Goal: Transaction & Acquisition: Purchase product/service

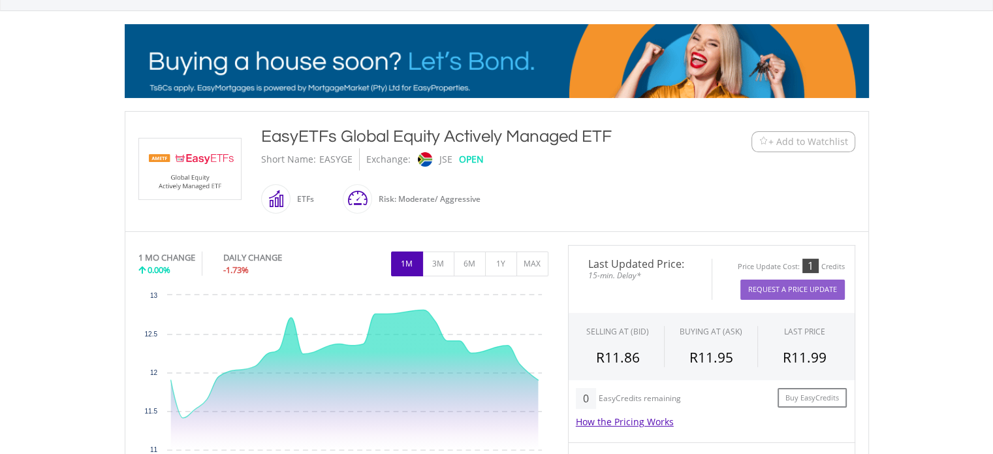
scroll to position [155, 0]
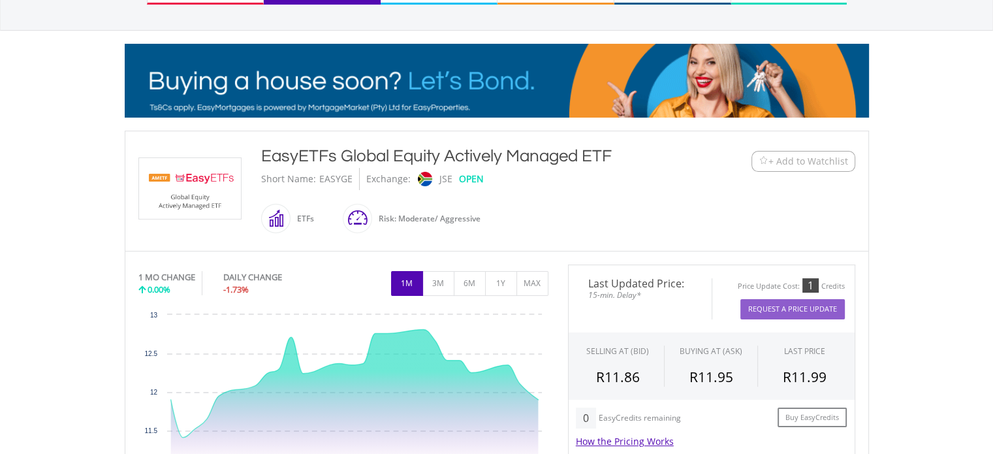
drag, startPoint x: 1002, startPoint y: 116, endPoint x: 984, endPoint y: 177, distance: 63.8
click at [984, 177] on html "My Investments Invest Now New Listings Sell My Recurring Investments Pending Or…" at bounding box center [496, 401] width 993 height 1113
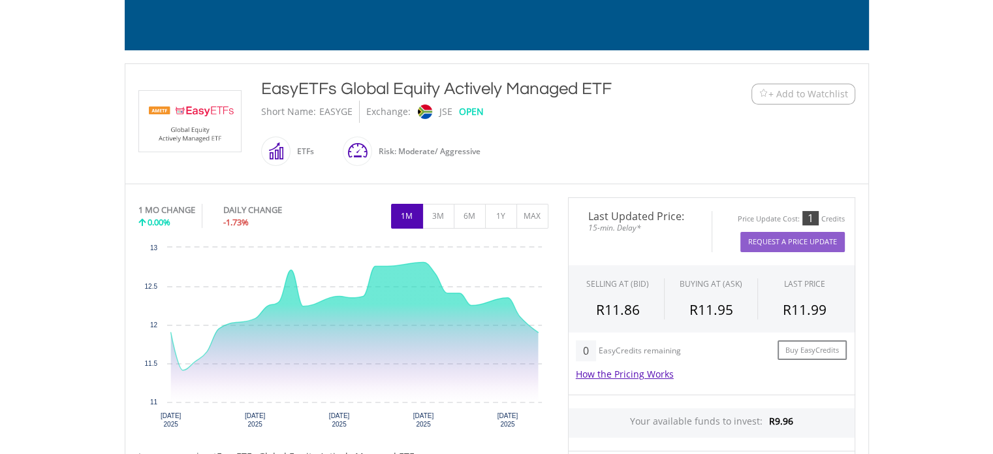
scroll to position [232, 0]
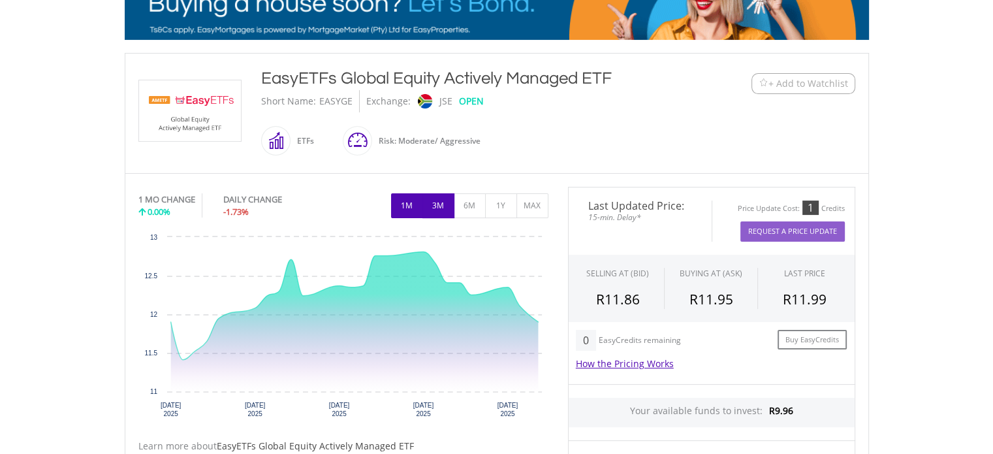
click at [436, 211] on button "3M" at bounding box center [438, 205] width 32 height 25
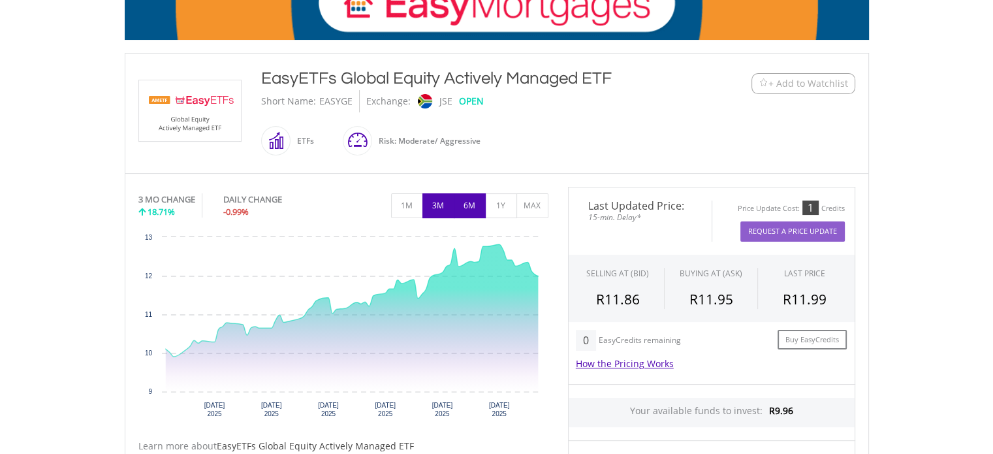
click at [465, 210] on button "6M" at bounding box center [470, 205] width 32 height 25
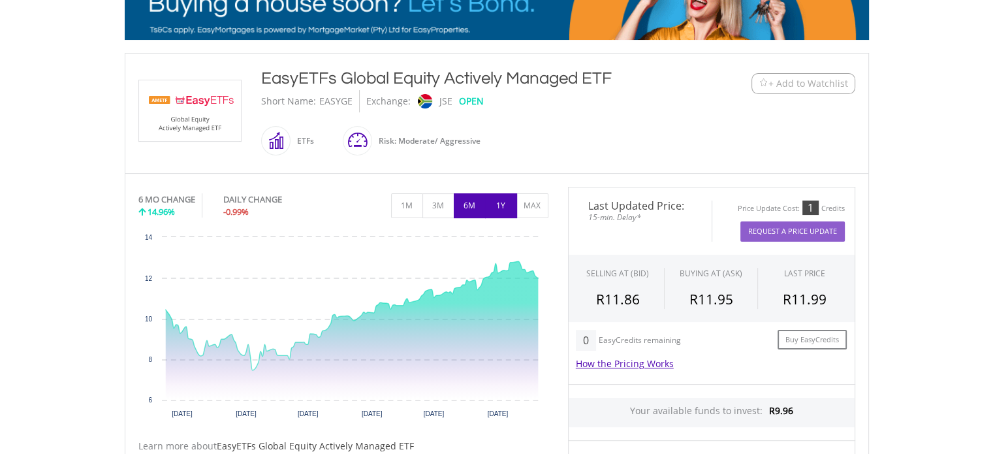
click at [501, 206] on button "1Y" at bounding box center [501, 205] width 32 height 25
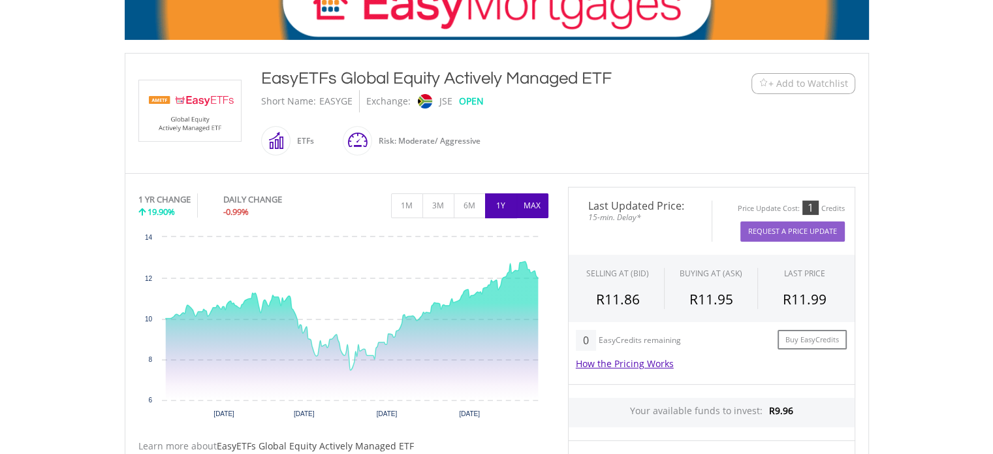
click at [525, 206] on button "MAX" at bounding box center [532, 205] width 32 height 25
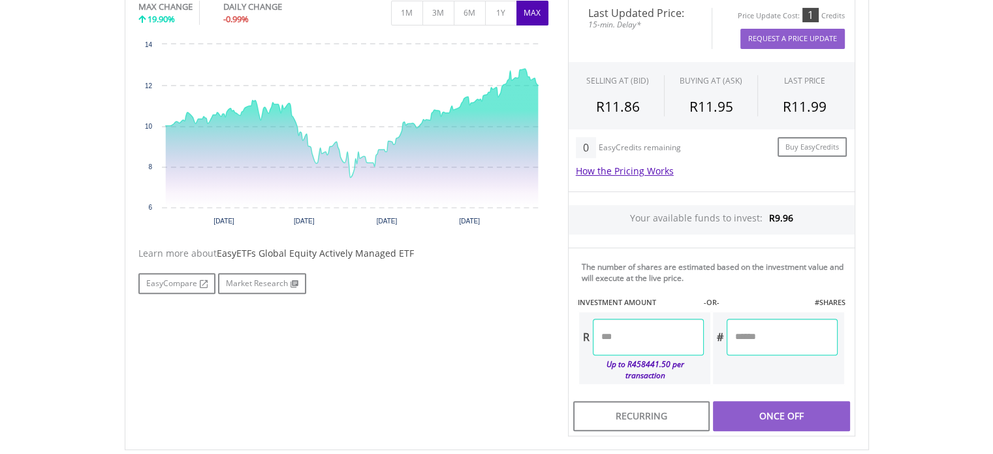
scroll to position [433, 0]
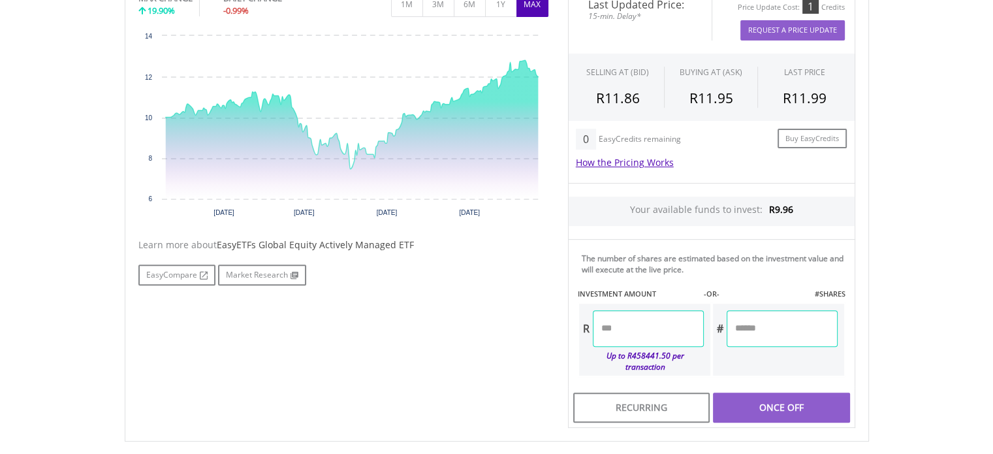
click at [634, 318] on input "number" at bounding box center [648, 328] width 111 height 37
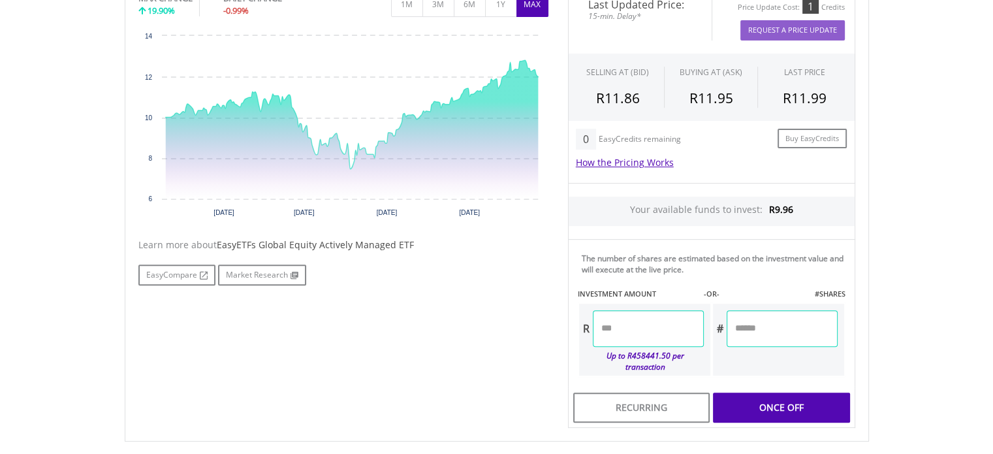
type input "****"
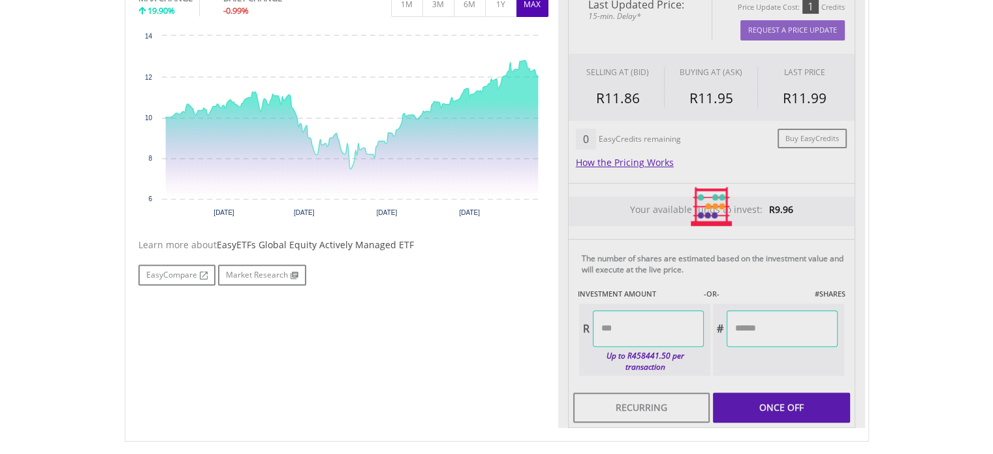
click at [899, 241] on body "My Investments Invest Now New Listings Sell My Recurring Investments Pending Or…" at bounding box center [496, 123] width 993 height 1113
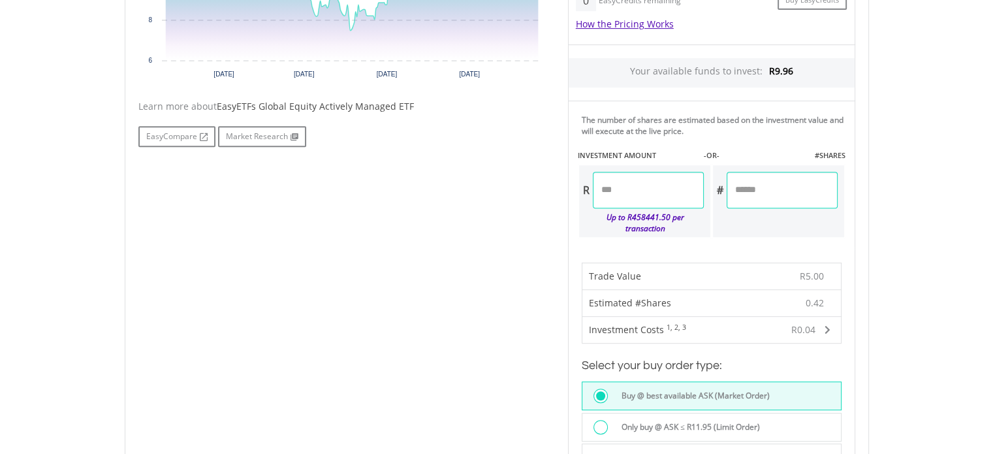
scroll to position [574, 0]
drag, startPoint x: 791, startPoint y: 187, endPoint x: 688, endPoint y: 194, distance: 102.8
click at [688, 194] on div "R **** Up to R458441.50 per transaction # ******" at bounding box center [712, 199] width 268 height 74
type input "***"
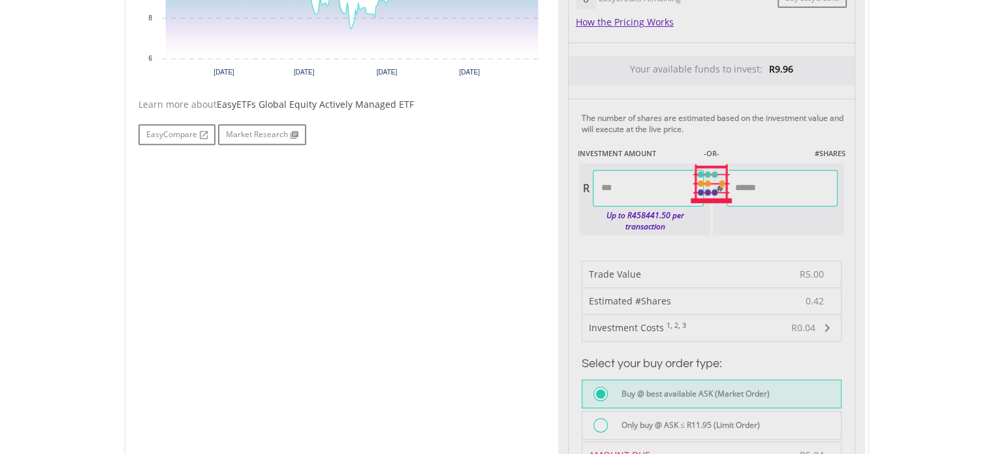
type input "****"
click at [909, 211] on body "My Investments Invest Now New Listings Sell My Recurring Investments Pending Or…" at bounding box center [496, 155] width 993 height 1458
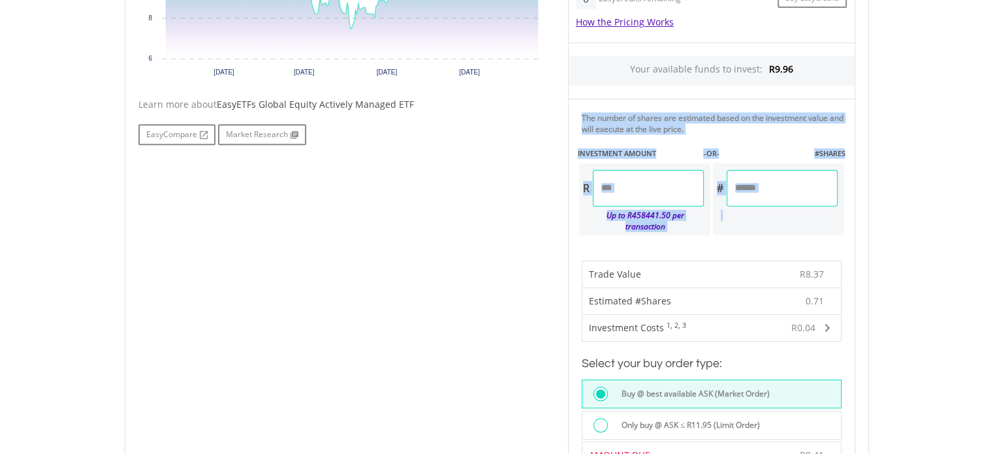
drag, startPoint x: 992, startPoint y: 207, endPoint x: 1002, endPoint y: 54, distance: 153.7
click at [992, 54] on html "My Investments Invest Now New Listings Sell My Recurring Investments Pending Or…" at bounding box center [496, 155] width 993 height 1458
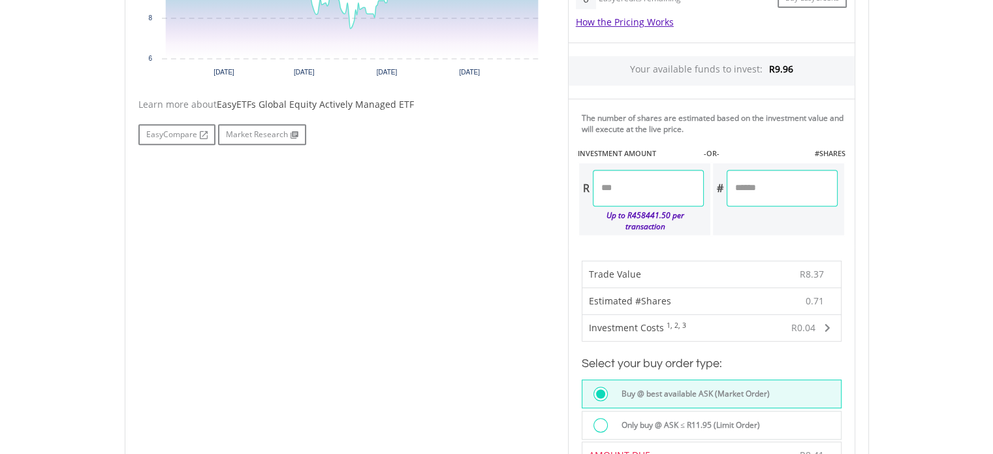
click at [931, 156] on body "My Investments Invest Now New Listings Sell My Recurring Investments Pending Or…" at bounding box center [496, 155] width 993 height 1458
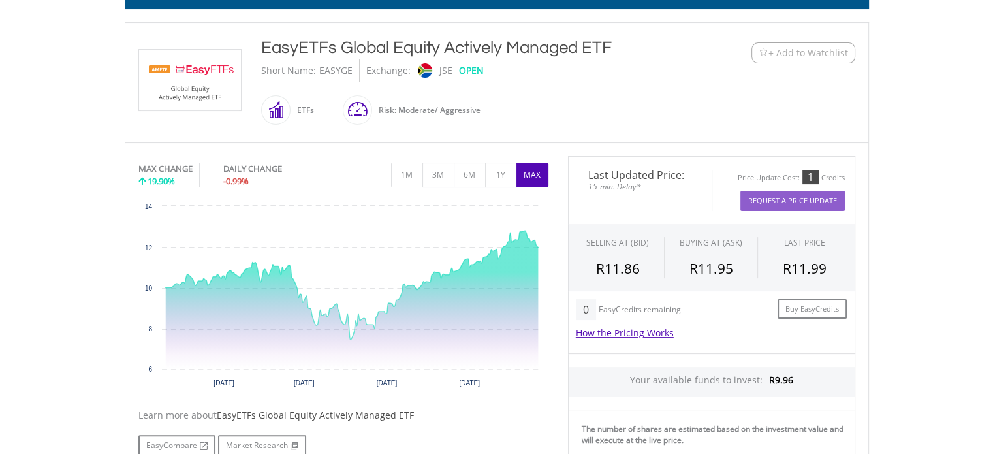
scroll to position [0, 0]
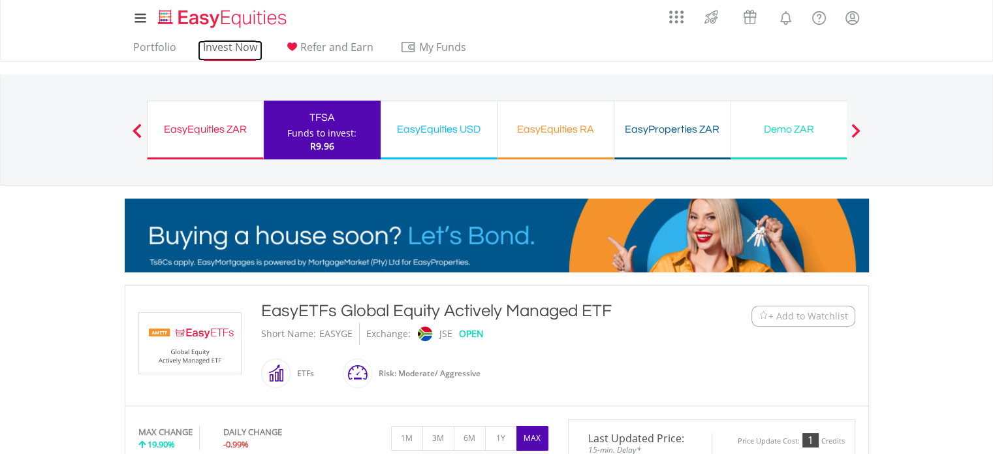
click at [208, 46] on link "Invest Now" at bounding box center [230, 50] width 65 height 20
